Goal: Check status: Check status

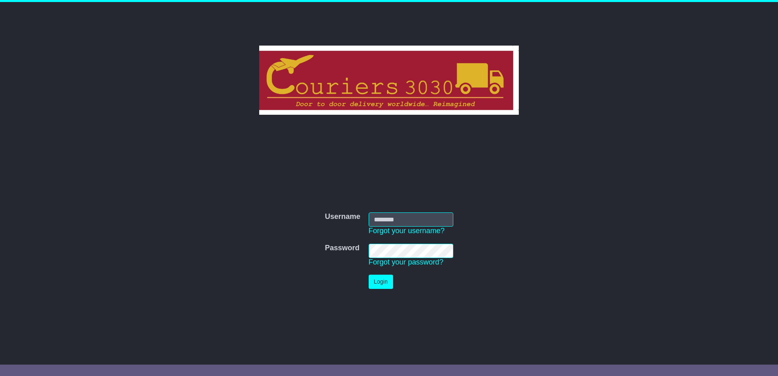
type input "********"
click at [384, 277] on button "Login" at bounding box center [381, 282] width 24 height 14
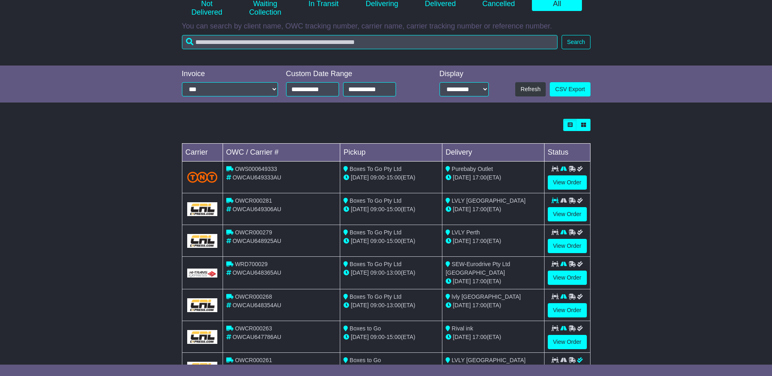
scroll to position [122, 0]
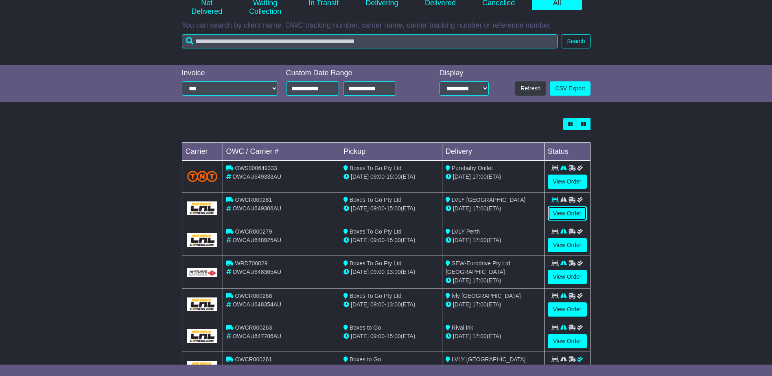
click at [563, 209] on link "View Order" at bounding box center [567, 213] width 39 height 14
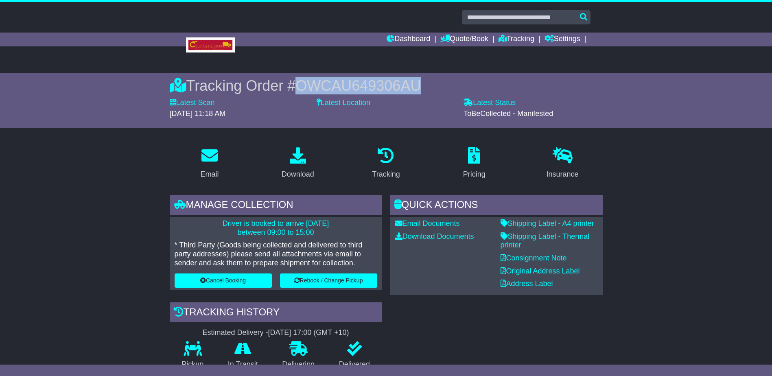
drag, startPoint x: 421, startPoint y: 84, endPoint x: 300, endPoint y: 81, distance: 121.3
click at [300, 81] on div "Tracking Order # OWCAU649306AU" at bounding box center [386, 86] width 433 height 18
copy span "OWCAU649306AU"
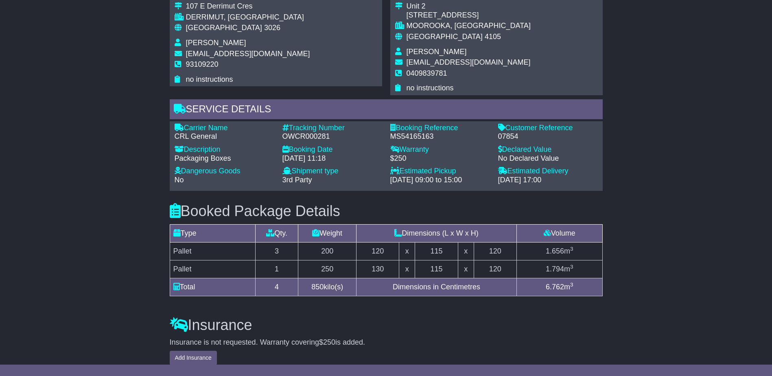
scroll to position [636, 0]
